Goal: Task Accomplishment & Management: Use online tool/utility

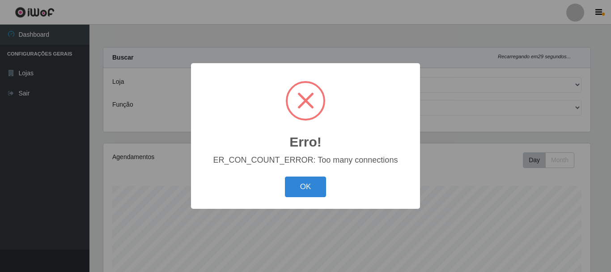
select select "249"
click at [321, 187] on button "OK" at bounding box center [306, 186] width 42 height 21
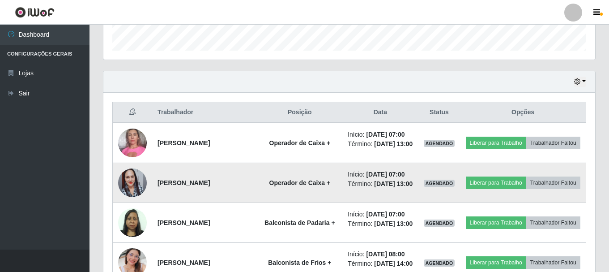
scroll to position [313, 0]
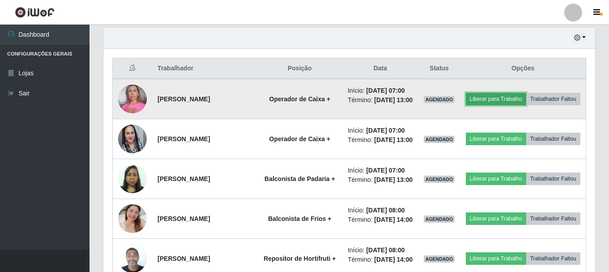
click at [524, 94] on button "Liberar para Trabalho" at bounding box center [496, 99] width 60 height 13
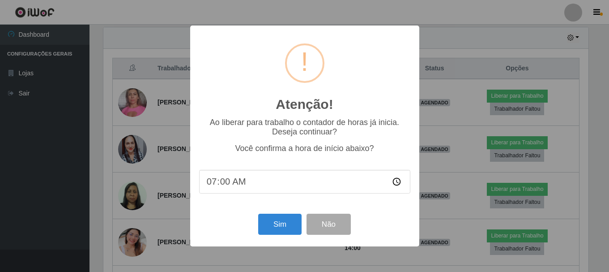
scroll to position [186, 487]
click at [276, 225] on button "Sim" at bounding box center [280, 223] width 43 height 21
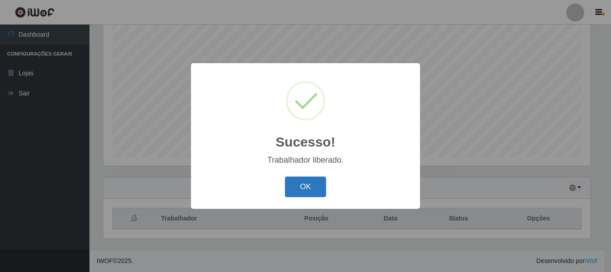
click at [306, 182] on button "OK" at bounding box center [306, 186] width 42 height 21
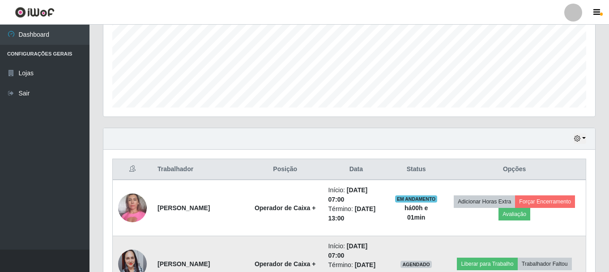
scroll to position [298, 0]
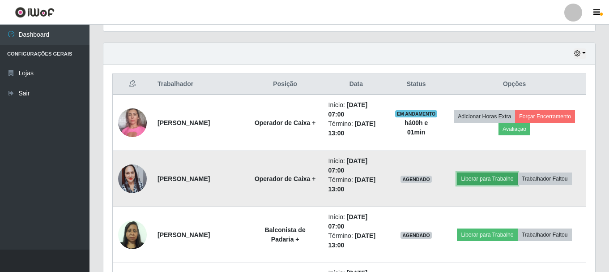
click at [494, 176] on button "Liberar para Trabalho" at bounding box center [487, 178] width 60 height 13
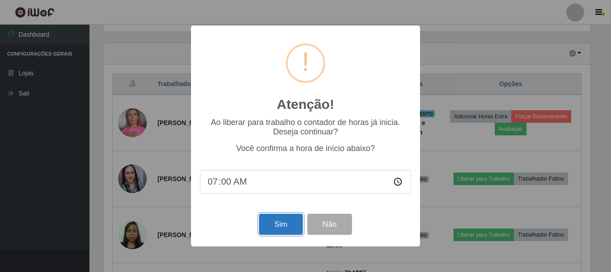
click at [274, 221] on button "Sim" at bounding box center [280, 223] width 43 height 21
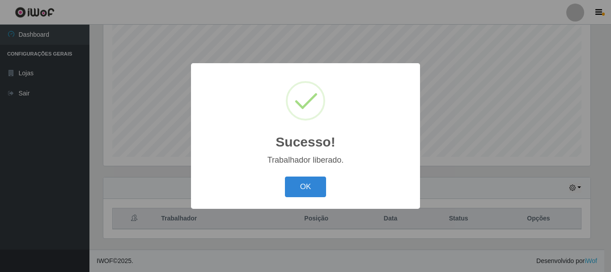
click at [285, 176] on button "OK" at bounding box center [306, 186] width 42 height 21
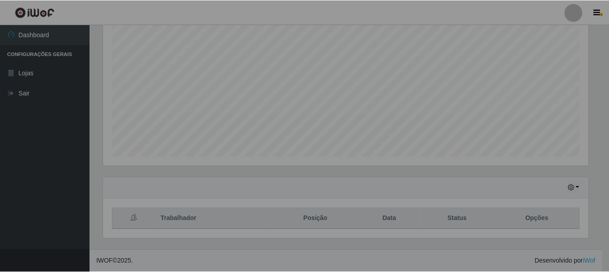
scroll to position [186, 492]
